Goal: Obtain resource: Download file/media

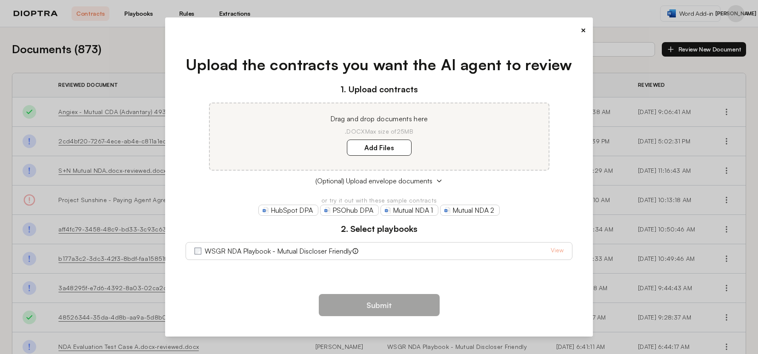
click at [583, 30] on button "×" at bounding box center [584, 30] width 6 height 12
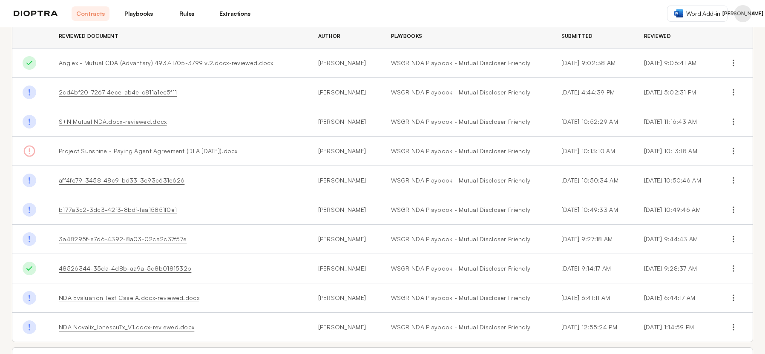
scroll to position [83, 0]
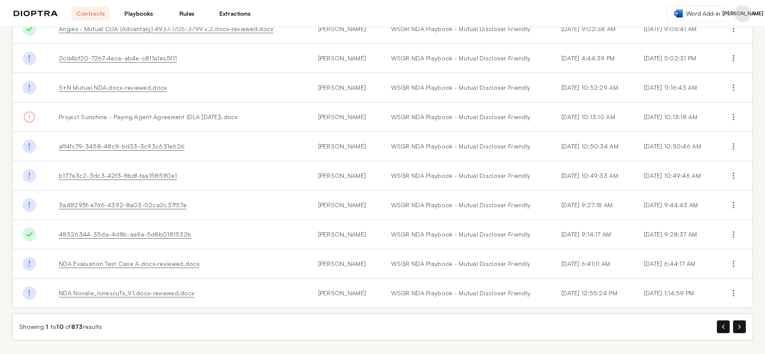
drag, startPoint x: 734, startPoint y: 298, endPoint x: 736, endPoint y: 303, distance: 5.3
drag, startPoint x: 736, startPoint y: 303, endPoint x: 736, endPoint y: 327, distance: 23.8
click at [736, 327] on button "button" at bounding box center [739, 327] width 13 height 13
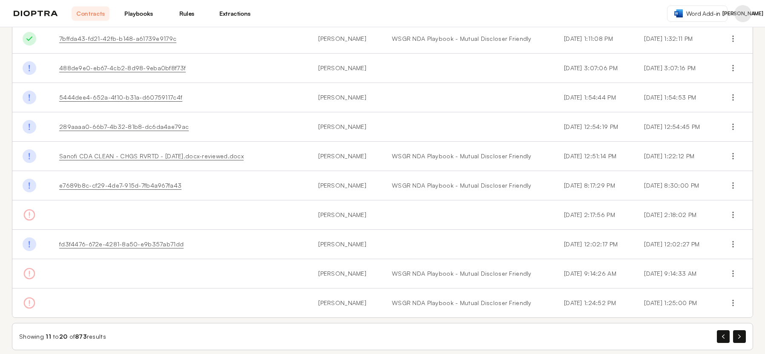
scroll to position [114, 0]
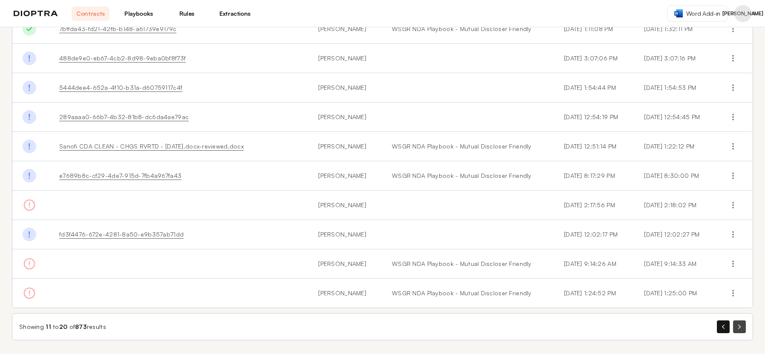
click at [733, 330] on button "button" at bounding box center [739, 327] width 13 height 13
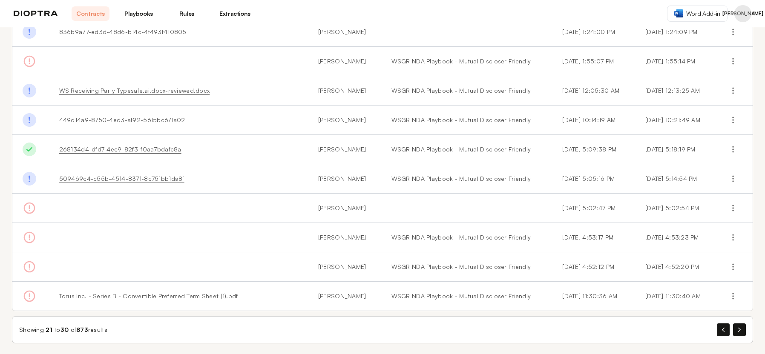
scroll to position [83, 0]
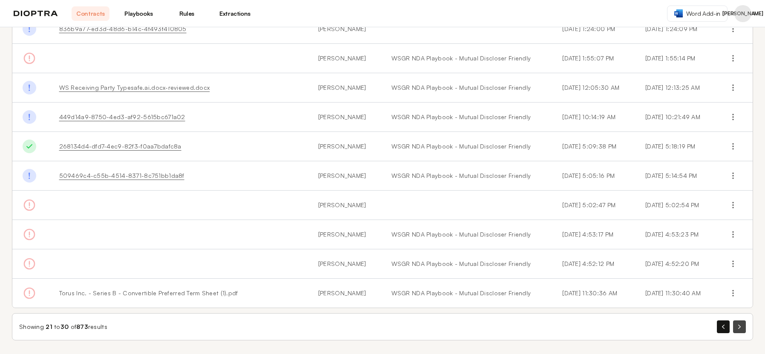
click at [735, 331] on button "button" at bounding box center [739, 327] width 13 height 13
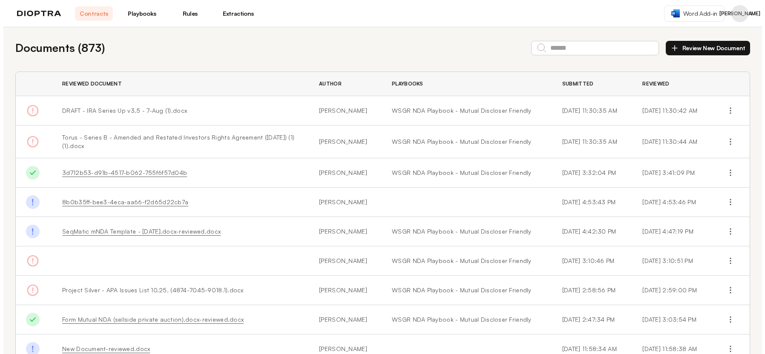
scroll to position [86, 0]
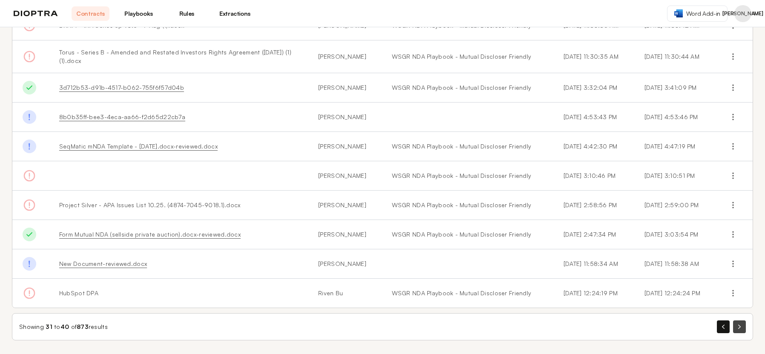
click at [735, 327] on button "button" at bounding box center [739, 327] width 13 height 13
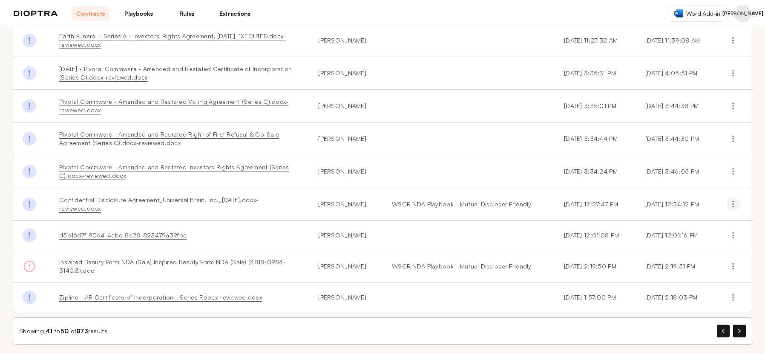
scroll to position [117, 0]
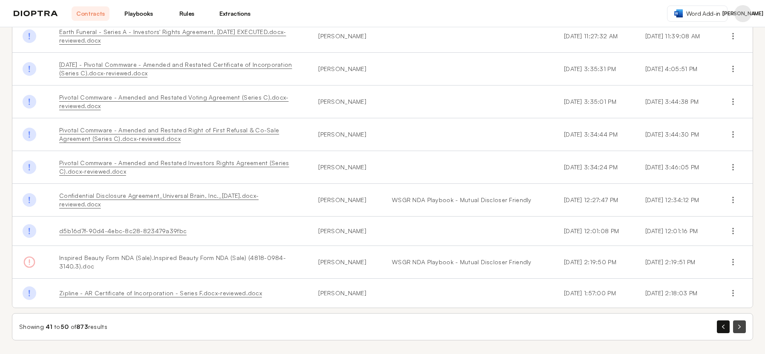
click at [733, 330] on button "button" at bounding box center [739, 327] width 13 height 13
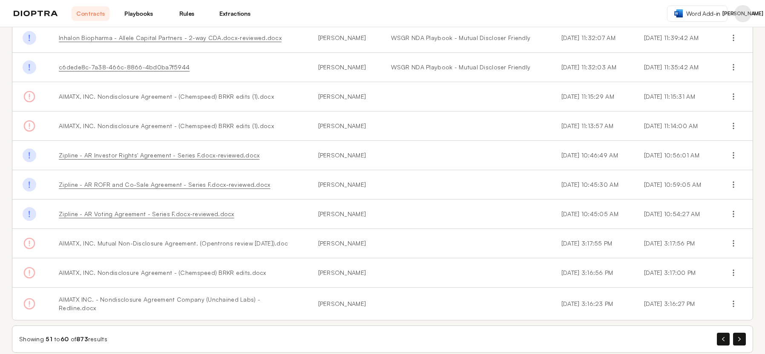
scroll to position [83, 0]
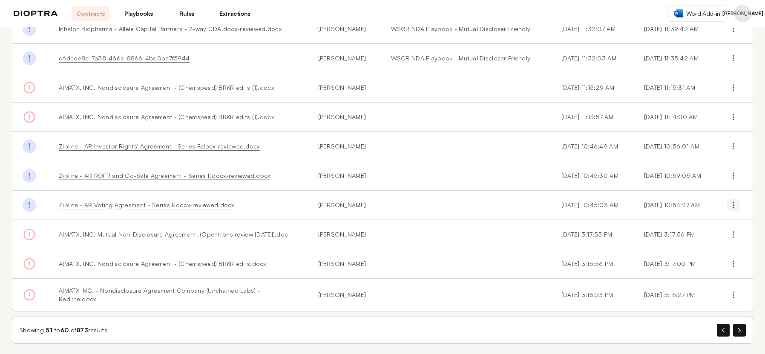
click at [730, 209] on icon "button" at bounding box center [733, 205] width 9 height 9
click at [201, 206] on link "Zipline - AR Voting Agreement - Series F.docx-reviewed.docx" at bounding box center [146, 204] width 175 height 7
